Goal: Obtain resource: Download file/media

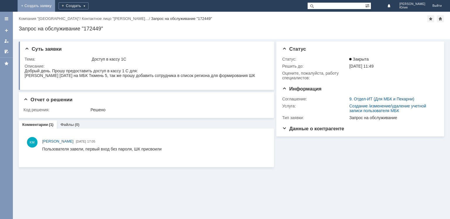
click at [55, 7] on link "+ Создать заявку" at bounding box center [37, 6] width 38 height 12
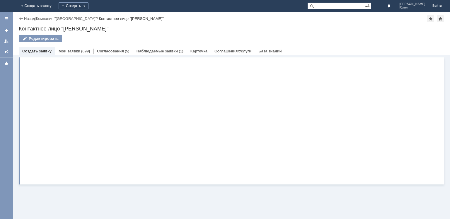
click at [77, 52] on link "Мои заявки" at bounding box center [70, 51] width 22 height 4
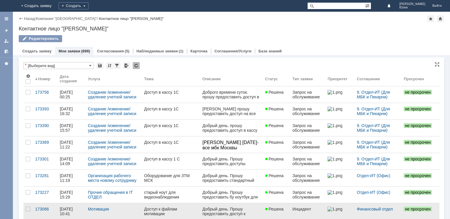
click at [157, 211] on div "Доступ к файлам мотивации" at bounding box center [171, 211] width 54 height 9
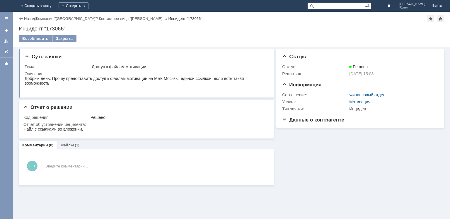
click at [68, 148] on div "Файлы (1)" at bounding box center [70, 145] width 26 height 9
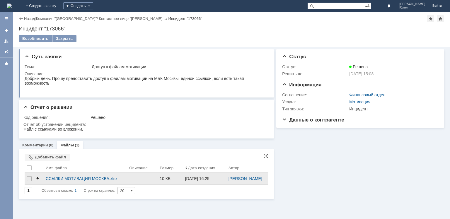
click at [38, 180] on span at bounding box center [37, 179] width 5 height 5
